Goal: Information Seeking & Learning: Learn about a topic

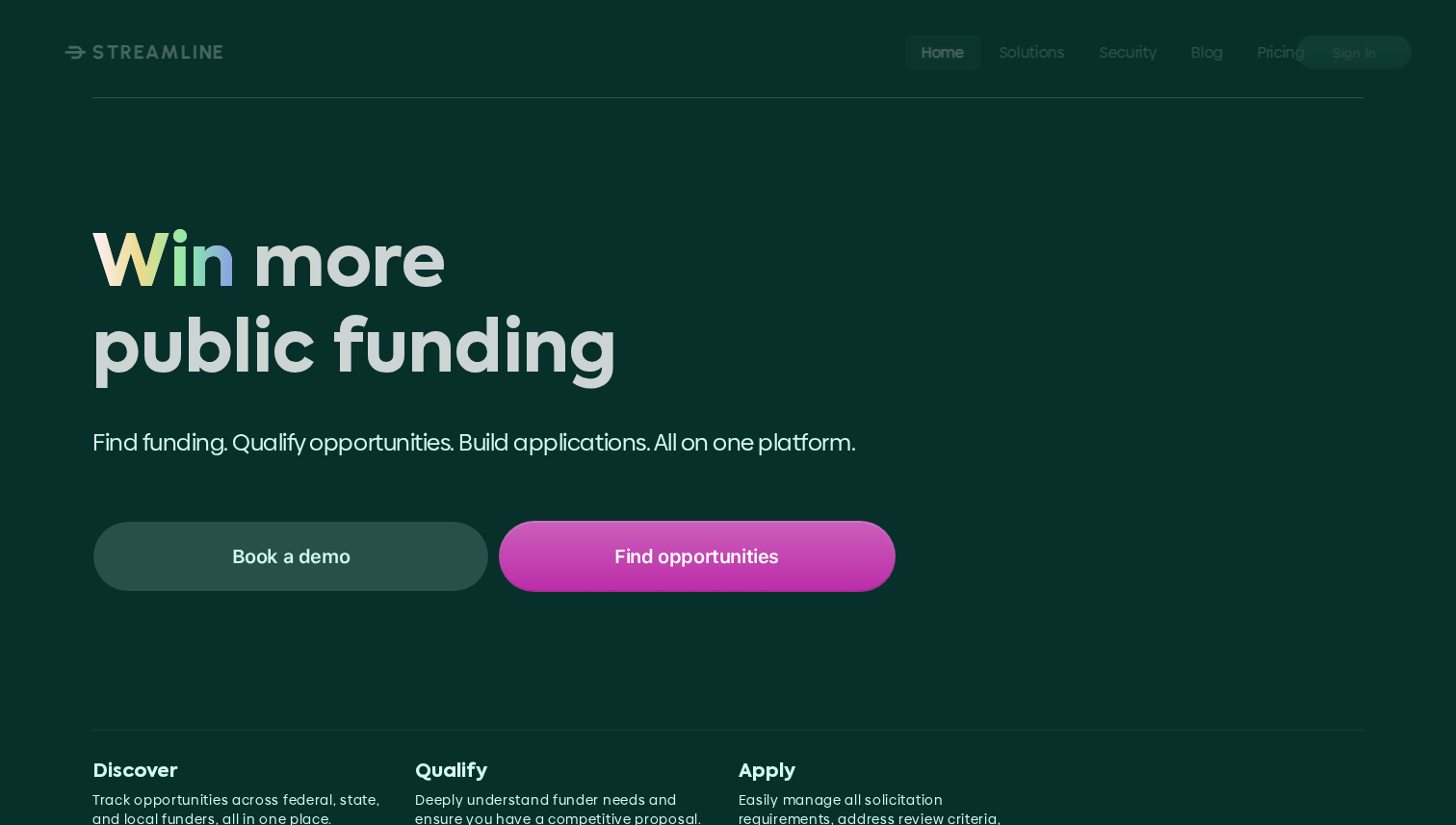
scroll to position [8346, 0]
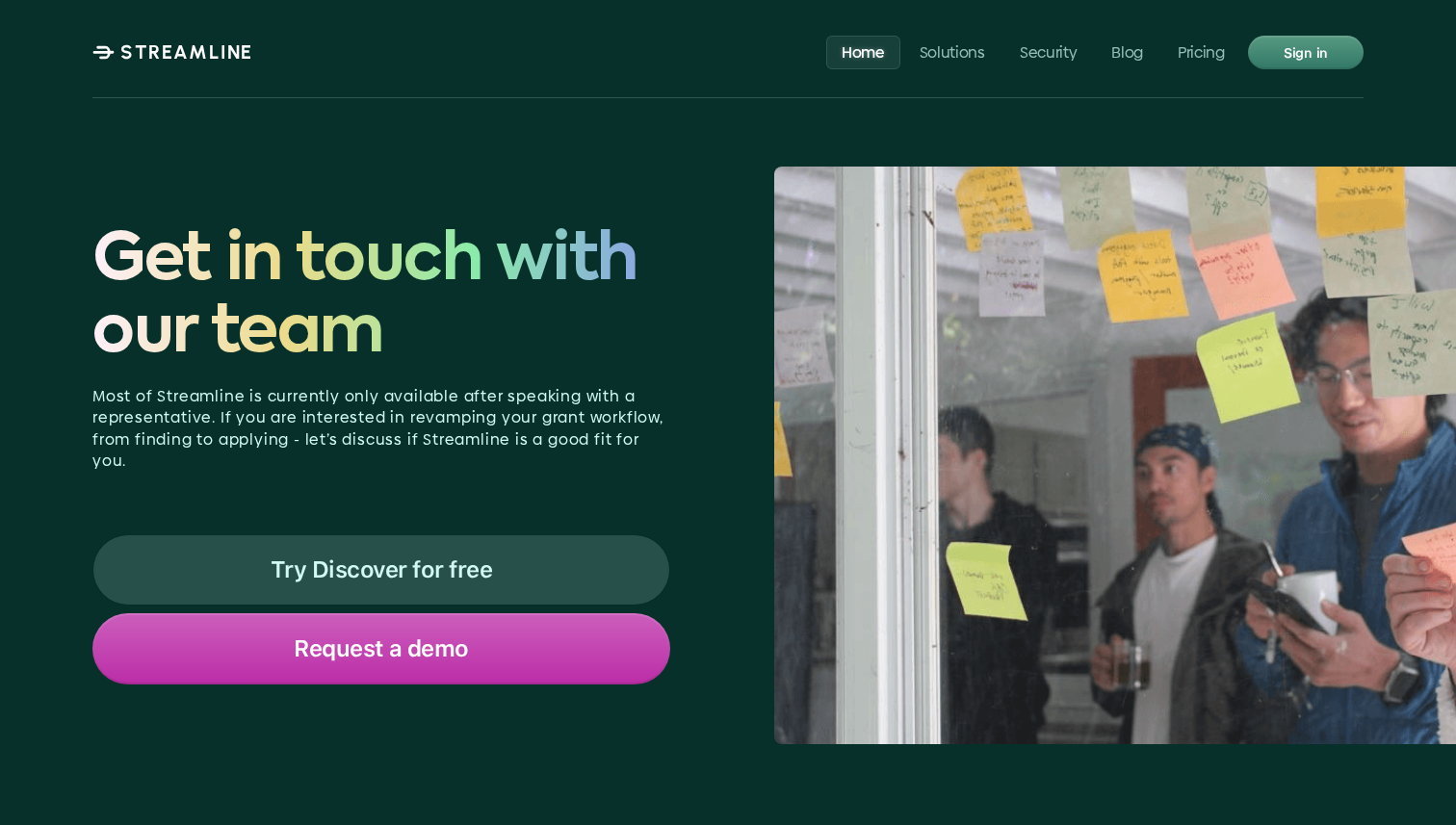
click at [250, 59] on p "STREAMLINE" at bounding box center [187, 51] width 132 height 23
